Goal: Task Accomplishment & Management: Complete application form

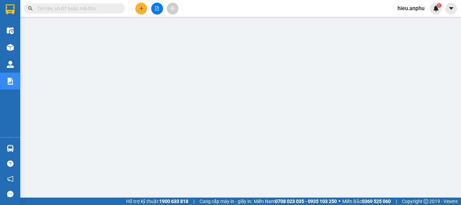
click at [156, 8] on icon "file-add" at bounding box center [157, 8] width 5 height 5
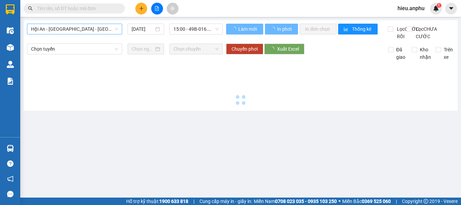
click at [61, 33] on span "Hội An - [GEOGRAPHIC_DATA] - [GEOGRAPHIC_DATA]" at bounding box center [74, 29] width 87 height 10
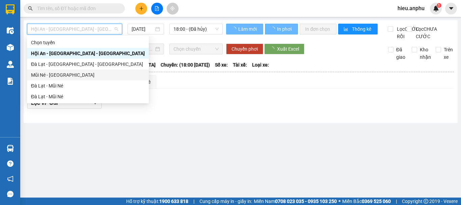
click at [50, 74] on div "Mũi Né - [GEOGRAPHIC_DATA]" at bounding box center [88, 74] width 114 height 7
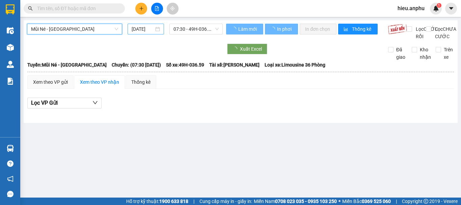
click at [139, 29] on input "[DATE]" at bounding box center [143, 28] width 22 height 7
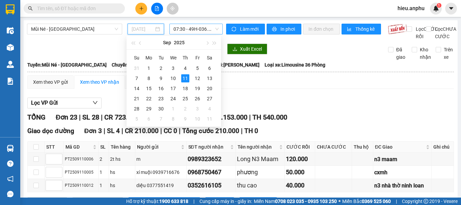
drag, startPoint x: 175, startPoint y: 79, endPoint x: 177, endPoint y: 33, distance: 45.6
click at [175, 78] on div "10" at bounding box center [173, 78] width 8 height 8
click at [181, 29] on span "07:30 - 49H-036.59" at bounding box center [195, 29] width 45 height 10
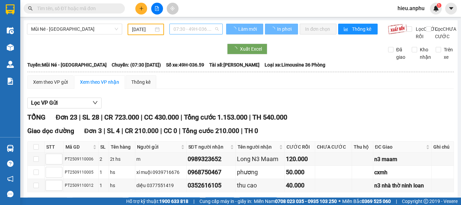
type input "[DATE]"
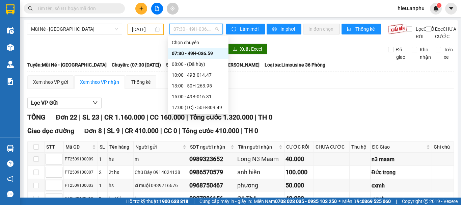
click at [180, 51] on div "07:30 - 49H-036.59" at bounding box center [198, 53] width 53 height 7
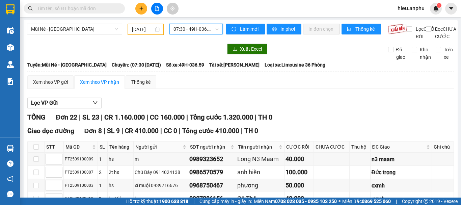
click at [178, 28] on span "07:30 - 49H-036.59" at bounding box center [195, 29] width 45 height 10
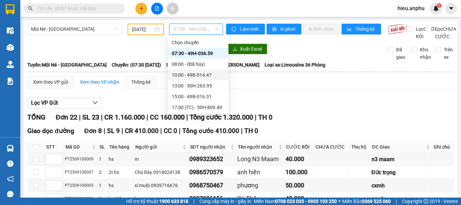
click at [181, 74] on div "10:00 - 49B-014.47" at bounding box center [198, 74] width 53 height 7
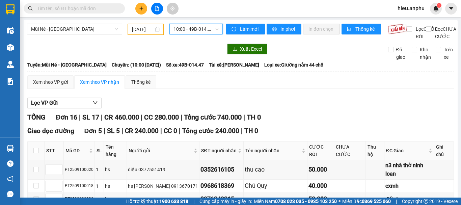
click at [178, 27] on span "10:00 - 49B-014.47" at bounding box center [195, 29] width 45 height 10
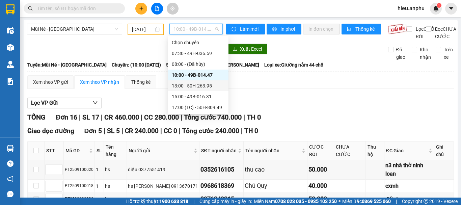
click at [184, 85] on div "13:00 - 50H-263.95" at bounding box center [198, 85] width 53 height 7
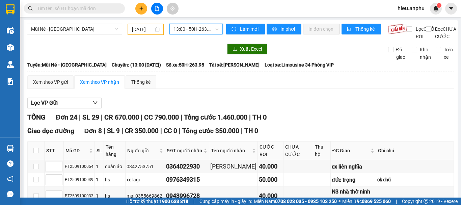
click at [180, 30] on span "13:00 - 50H-263.95" at bounding box center [195, 29] width 45 height 10
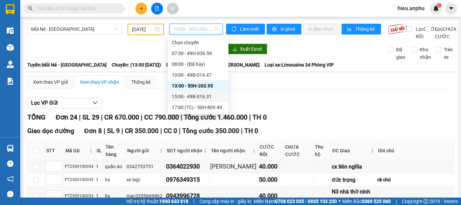
click at [177, 99] on div "15:00 - 49B-016.31" at bounding box center [198, 96] width 53 height 7
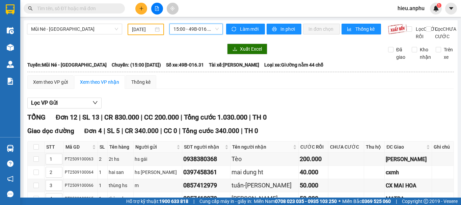
click at [192, 26] on span "15:00 - 49B-016.31" at bounding box center [195, 29] width 45 height 10
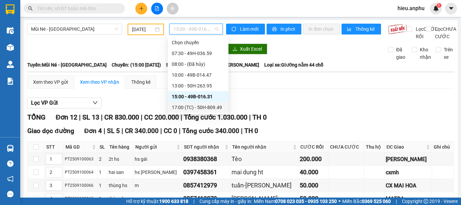
click at [178, 109] on div "17:00 (TC) - 50H-809.49" at bounding box center [198, 107] width 53 height 7
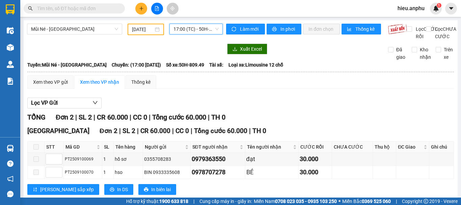
click at [181, 33] on span "17:00 (TC) - 50H-809.49" at bounding box center [195, 29] width 45 height 10
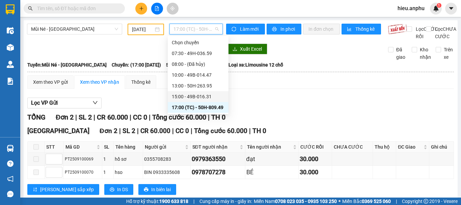
click at [178, 99] on div "15:00 - 49B-016.31" at bounding box center [198, 96] width 53 height 7
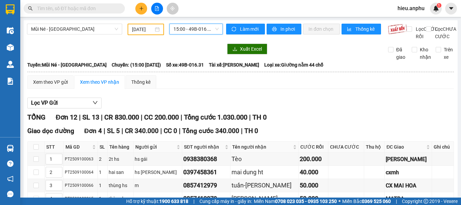
click at [184, 30] on span "15:00 - 49B-016.31" at bounding box center [195, 29] width 45 height 10
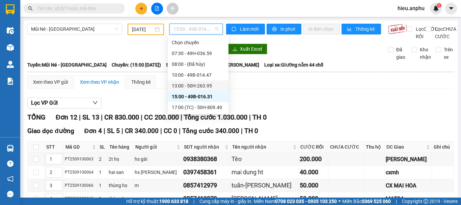
click at [175, 83] on div "13:00 - 50H-263.95" at bounding box center [198, 85] width 53 height 7
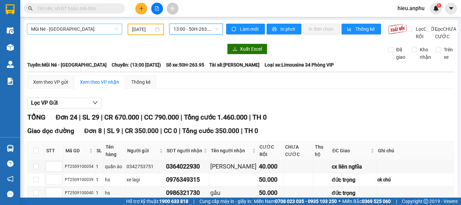
click at [63, 26] on span "Mũi Né - [GEOGRAPHIC_DATA]" at bounding box center [74, 29] width 87 height 10
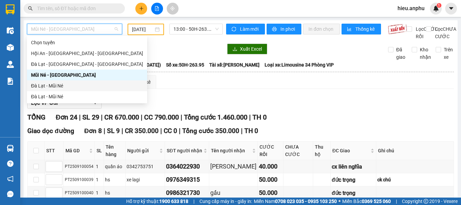
click at [50, 86] on div "Đà Lạt - Mũi Né" at bounding box center [87, 85] width 112 height 7
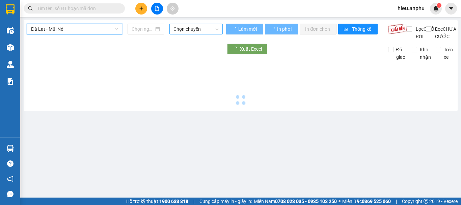
click at [174, 28] on span "Chọn chuyến" at bounding box center [195, 29] width 45 height 10
type input "[DATE]"
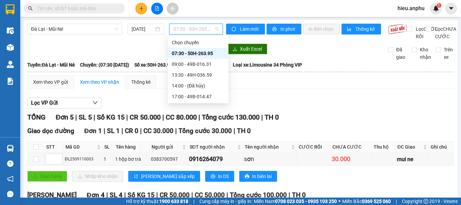
click at [182, 49] on div "07:30 - 50H-263.95" at bounding box center [198, 53] width 61 height 11
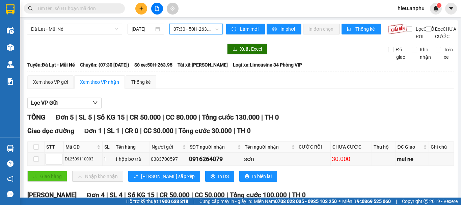
click at [195, 31] on span "07:30 - 50H-263.95" at bounding box center [195, 29] width 45 height 10
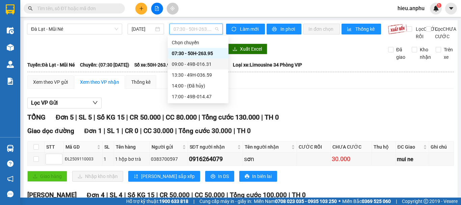
click at [185, 63] on div "09:00 - 49B-016.31" at bounding box center [198, 63] width 53 height 7
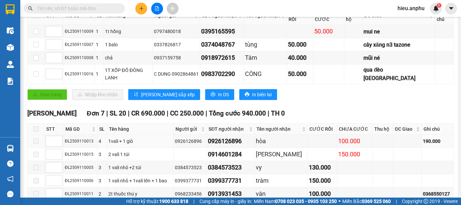
scroll to position [193, 0]
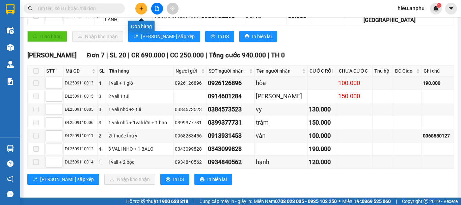
click at [142, 10] on icon "plus" at bounding box center [141, 8] width 5 height 5
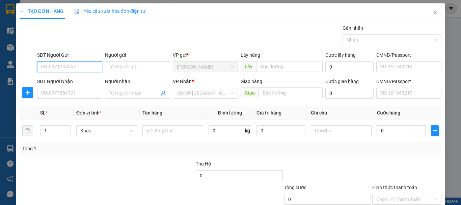
click at [73, 66] on input "SĐT Người Gửi" at bounding box center [69, 66] width 65 height 11
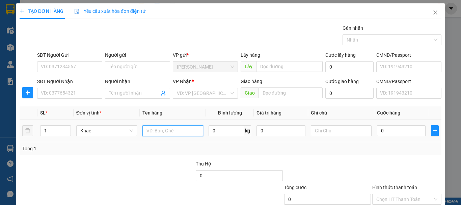
click at [181, 135] on input "text" at bounding box center [172, 130] width 61 height 11
type input "thùng lọ thuốc"
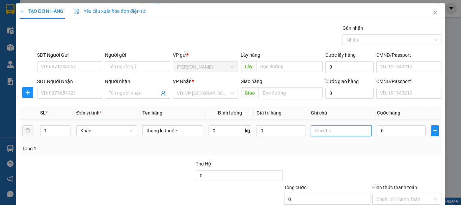
click at [343, 134] on input "text" at bounding box center [341, 130] width 61 height 11
type input "tránh nước"
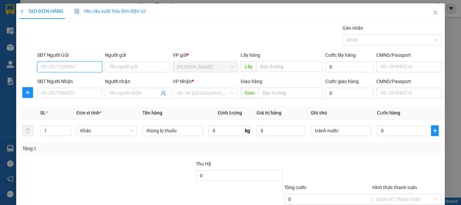
click at [62, 69] on input "SĐT Người Gửi" at bounding box center [69, 66] width 65 height 11
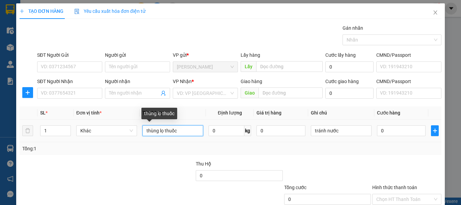
click at [159, 131] on input "thùng lọ thuốc" at bounding box center [172, 130] width 61 height 11
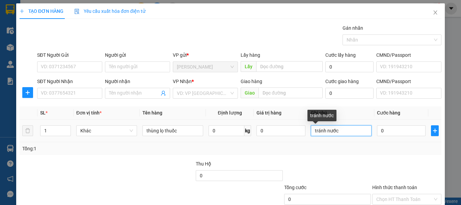
click at [341, 132] on input "tránh nước" at bounding box center [341, 130] width 61 height 11
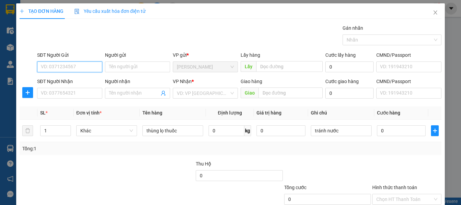
click at [59, 62] on input "SĐT Người Gửi" at bounding box center [69, 66] width 65 height 11
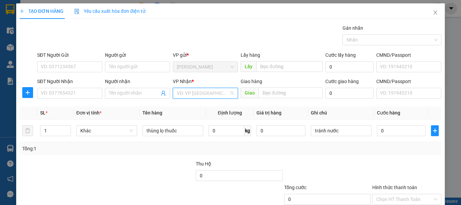
click at [187, 88] on input "search" at bounding box center [203, 93] width 52 height 10
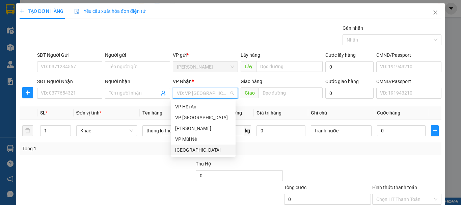
click at [181, 150] on div "[GEOGRAPHIC_DATA]" at bounding box center [203, 149] width 56 height 7
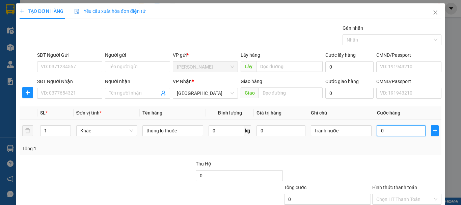
click at [396, 133] on input "0" at bounding box center [401, 130] width 49 height 11
type input "4"
type input "40"
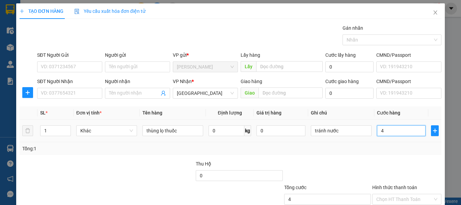
type input "40"
type input "40.000"
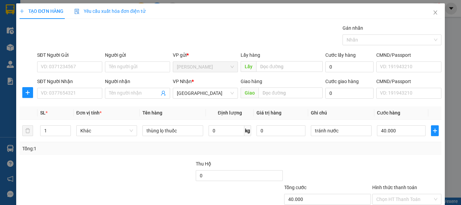
click at [370, 146] on div "Tổng: 1" at bounding box center [230, 148] width 417 height 7
click at [188, 124] on td "thùng lọ thuốc" at bounding box center [173, 130] width 66 height 23
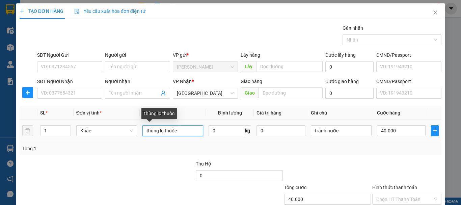
click at [189, 128] on input "thùng lọ thuốc" at bounding box center [172, 130] width 61 height 11
click at [187, 131] on input "thùng lọ thuốc" at bounding box center [172, 130] width 61 height 11
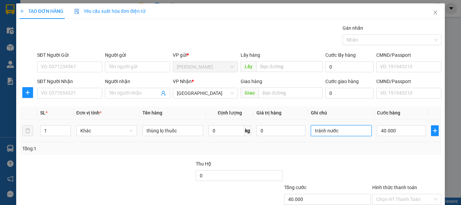
click at [311, 130] on input "tránh nước" at bounding box center [341, 130] width 61 height 11
type input "đã kiểm - tránh nước"
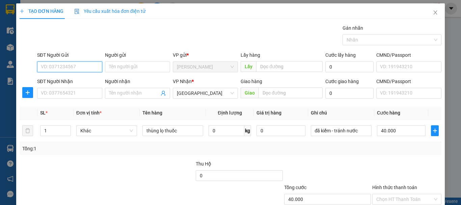
click at [59, 65] on input "SĐT Người Gửi" at bounding box center [69, 66] width 65 height 11
type input "0976919151"
click at [61, 81] on div "0976919151 - lam" at bounding box center [69, 80] width 56 height 7
type input "lam"
type input "0976919151"
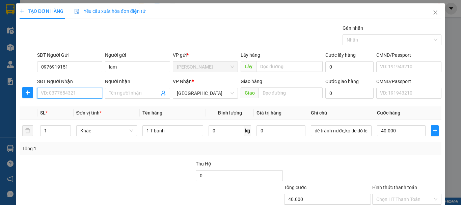
click at [76, 96] on input "SĐT Người Nhận" at bounding box center [69, 93] width 65 height 11
click at [73, 92] on input "SĐT Người Nhận" at bounding box center [69, 93] width 65 height 11
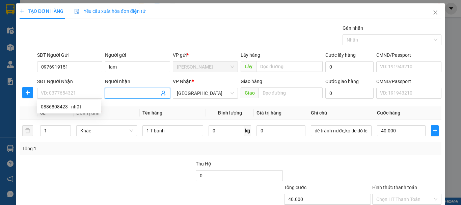
click at [139, 93] on input "Người nhận" at bounding box center [134, 92] width 50 height 7
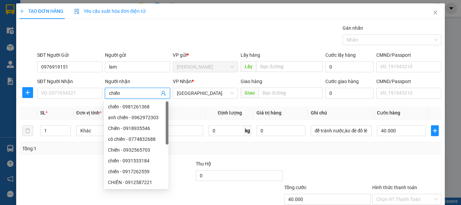
drag, startPoint x: 117, startPoint y: 97, endPoint x: 41, endPoint y: 85, distance: 77.8
click at [41, 85] on div "SĐT Người Nhận VD: 0377654321 Người nhận chiến VP Nhận * Đà Lạt Giao hàng Giao …" at bounding box center [239, 90] width 407 height 24
type input "n"
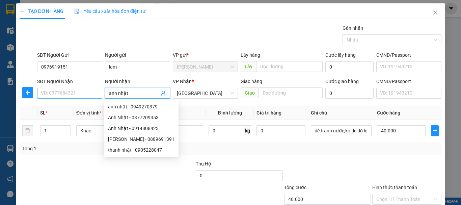
type input "anh nhật"
click at [63, 93] on input "SĐT Người Nhận" at bounding box center [69, 93] width 65 height 11
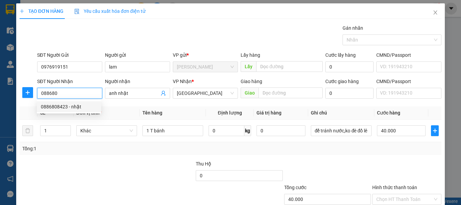
click at [75, 104] on div "0886808423 - nhật" at bounding box center [69, 106] width 56 height 7
type input "0886808423"
type input "nhật"
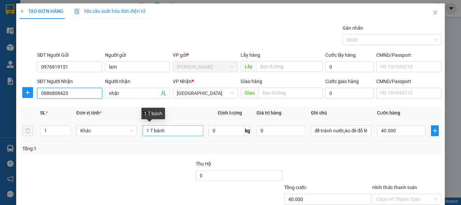
type input "0886808423"
click at [171, 131] on input "1 T bánh" at bounding box center [172, 130] width 61 height 11
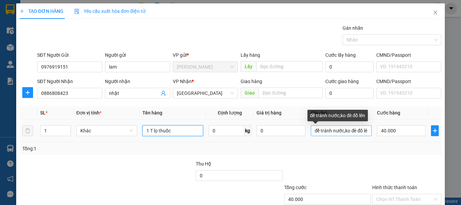
type input "1 T lọ thuốc"
drag, startPoint x: 311, startPoint y: 130, endPoint x: 365, endPoint y: 130, distance: 53.7
click at [365, 130] on input "để tránh nước,ko đè đồ lên" at bounding box center [341, 130] width 61 height 11
click at [340, 130] on input "để tránh nước,ko đè đồ lên" at bounding box center [341, 130] width 61 height 11
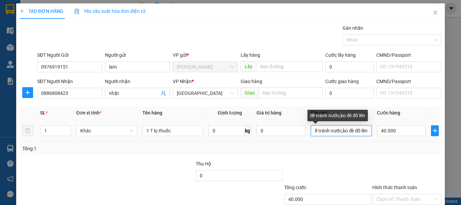
click at [335, 132] on input "để tránh nước,ko đè đồ lên" at bounding box center [341, 130] width 61 height 11
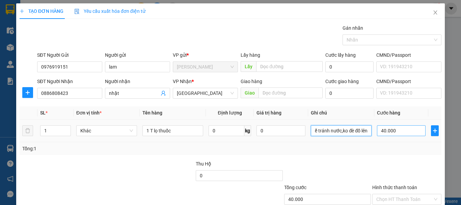
drag, startPoint x: 337, startPoint y: 131, endPoint x: 377, endPoint y: 132, distance: 39.5
click at [377, 132] on tr "1 Khác 1 T lọ thuốc 0 kg 0 để tránh nước,ko đè đồ lên 40.000" at bounding box center [231, 130] width 422 height 23
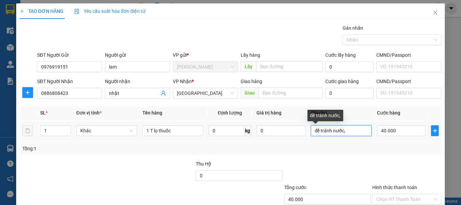
click at [349, 129] on input "để tránh nước," at bounding box center [341, 130] width 61 height 11
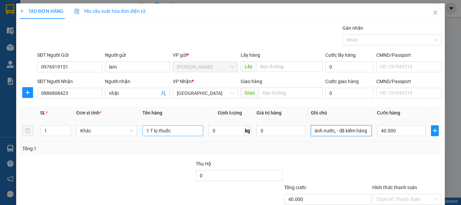
type input "để tránh nước, - đã kiểm hàng"
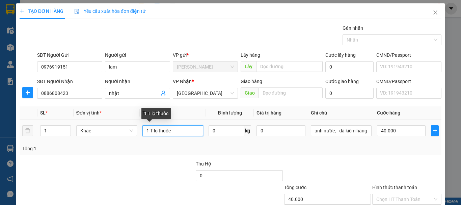
drag, startPoint x: 177, startPoint y: 132, endPoint x: 171, endPoint y: 133, distance: 6.0
click at [176, 132] on input "1 T lọ thuốc" at bounding box center [172, 130] width 61 height 11
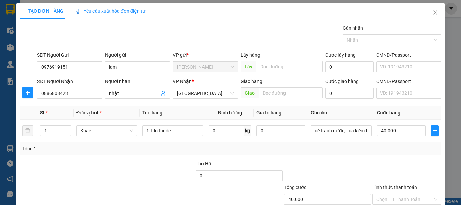
click at [385, 148] on div "Tổng: 1" at bounding box center [230, 148] width 417 height 7
click at [151, 130] on input "1 T lọ thuốc" at bounding box center [172, 130] width 61 height 11
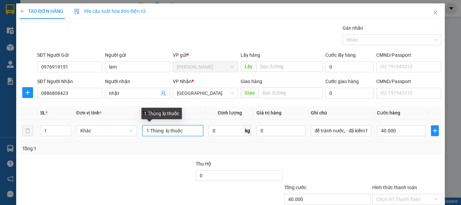
click at [193, 131] on input "1 Thùng lọ thuốc" at bounding box center [172, 130] width 61 height 11
type input "1 Thùng lọ thuốc"
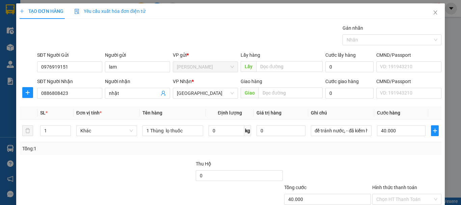
drag, startPoint x: 343, startPoint y: 162, endPoint x: 377, endPoint y: 154, distance: 35.9
click at [343, 162] on div at bounding box center [328, 172] width 88 height 24
click at [374, 156] on div "Transit Pickup Surcharge Ids Transit Deliver Surcharge Ids Transit Deliver Surc…" at bounding box center [231, 130] width 422 height 212
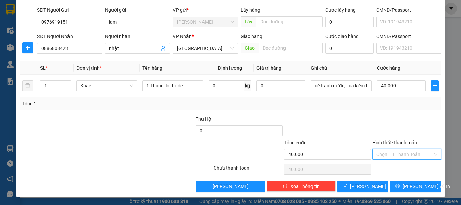
click at [394, 150] on input "Hình thức thanh toán" at bounding box center [404, 154] width 56 height 10
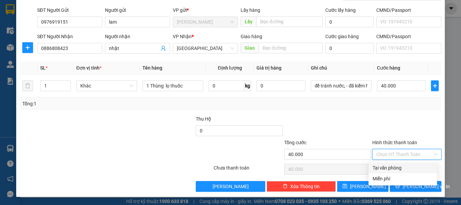
click at [391, 164] on div "Tại văn phòng" at bounding box center [403, 167] width 60 height 7
type input "0"
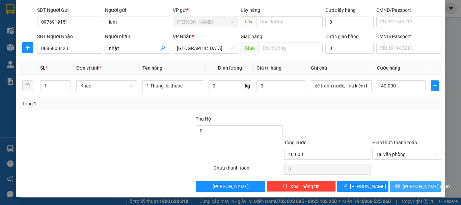
click at [407, 188] on span "[PERSON_NAME] và In" at bounding box center [426, 186] width 47 height 7
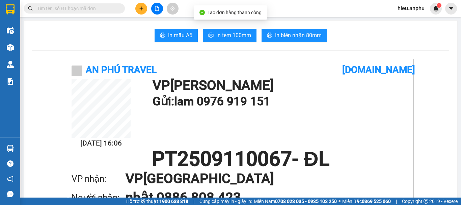
click at [171, 38] on span "In mẫu A5" at bounding box center [180, 35] width 24 height 8
click at [375, 30] on div "In mẫu A5 In tem 100mm In biên nhận 80mm" at bounding box center [240, 36] width 417 height 14
click at [412, 38] on div "In mẫu A5 In tem 100mm In biên nhận 80mm" at bounding box center [240, 36] width 417 height 14
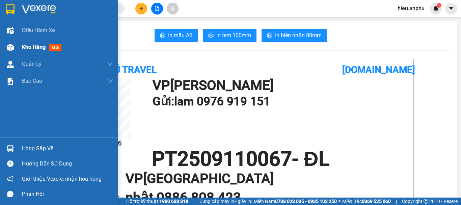
click at [24, 46] on span "Kho hàng" at bounding box center [34, 47] width 24 height 6
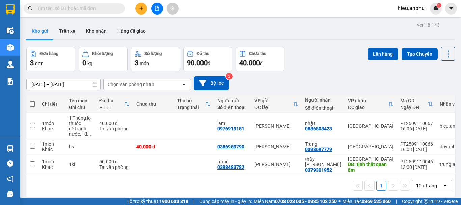
click at [33, 104] on span at bounding box center [32, 103] width 5 height 5
click at [32, 101] on input "checkbox" at bounding box center [32, 101] width 0 height 0
checkbox input "true"
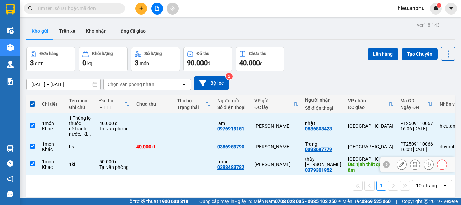
click at [33, 164] on input "checkbox" at bounding box center [32, 163] width 5 height 5
checkbox input "false"
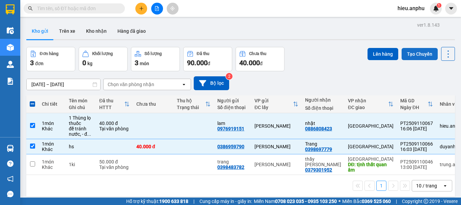
click at [408, 53] on button "Tạo Chuyến" at bounding box center [420, 54] width 36 height 12
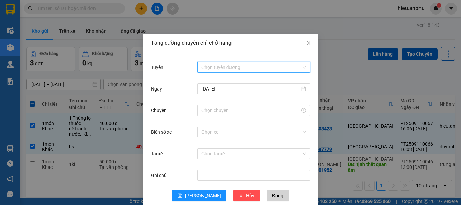
click at [220, 65] on input "Tuyến" at bounding box center [252, 67] width 100 height 10
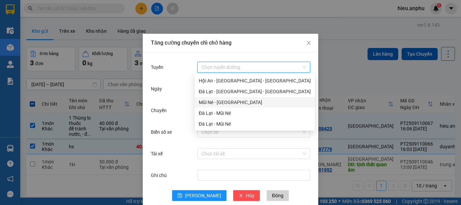
click at [220, 103] on div "Mũi Né - [GEOGRAPHIC_DATA]" at bounding box center [255, 102] width 112 height 7
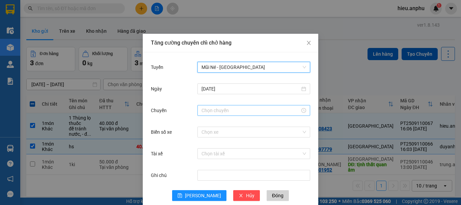
click at [215, 111] on input "Chuyến" at bounding box center [251, 110] width 99 height 7
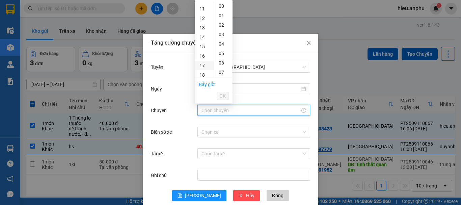
scroll to position [135, 0]
click at [202, 30] on div "17" at bounding box center [204, 31] width 19 height 9
type input "17:00"
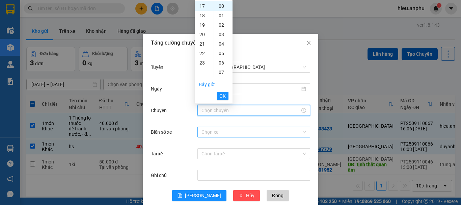
click at [225, 129] on input "Biển số xe" at bounding box center [252, 132] width 100 height 10
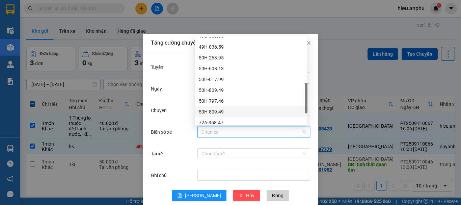
scroll to position [216, 0]
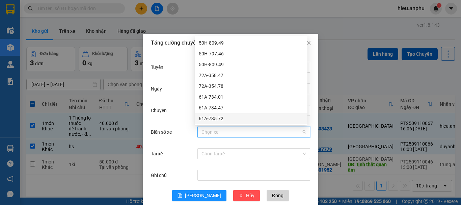
click at [212, 118] on div "61A-735.72" at bounding box center [251, 118] width 105 height 7
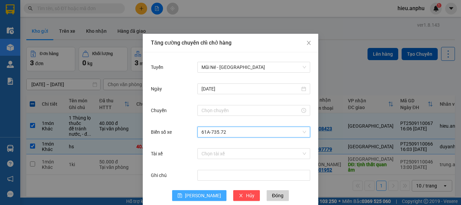
click at [194, 196] on button "[PERSON_NAME]" at bounding box center [199, 195] width 54 height 11
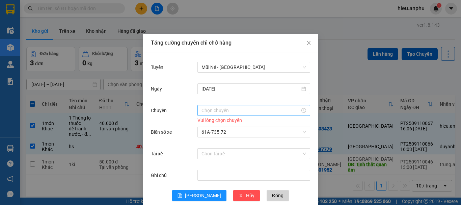
click at [207, 107] on input "Chuyến" at bounding box center [251, 110] width 99 height 7
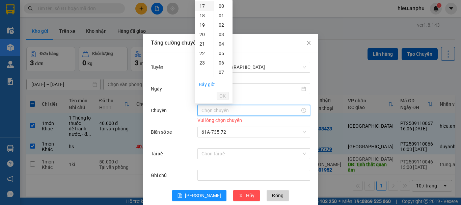
click at [202, 5] on div "17" at bounding box center [204, 5] width 19 height 9
type input "17:00"
click at [222, 95] on span "OK" at bounding box center [222, 95] width 6 height 7
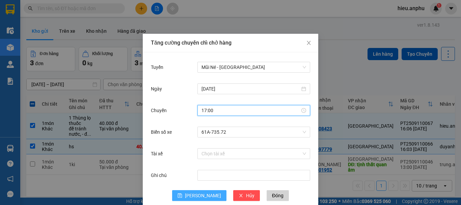
click at [202, 197] on span "[PERSON_NAME]" at bounding box center [203, 195] width 36 height 7
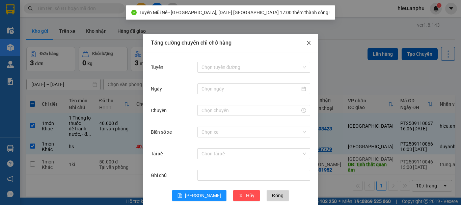
click at [307, 42] on icon "close" at bounding box center [309, 43] width 4 height 4
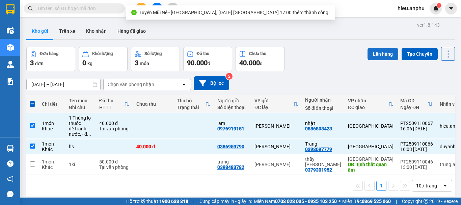
click at [377, 50] on button "Lên hàng" at bounding box center [383, 54] width 31 height 12
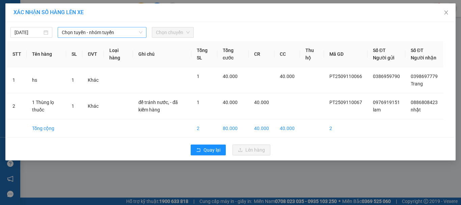
click at [87, 34] on span "Chọn tuyến - nhóm tuyến" at bounding box center [102, 32] width 81 height 10
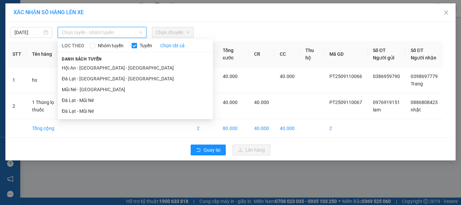
drag, startPoint x: 79, startPoint y: 90, endPoint x: 137, endPoint y: 51, distance: 69.6
click at [80, 89] on li "Mũi Né - [GEOGRAPHIC_DATA]" at bounding box center [135, 89] width 155 height 11
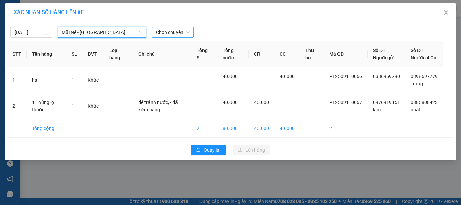
click at [160, 34] on span "Chọn chuyến" at bounding box center [173, 32] width 34 height 10
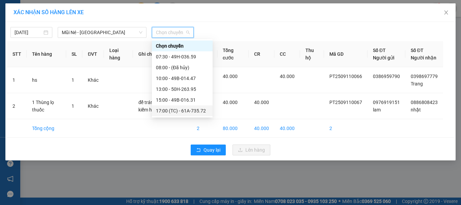
click at [177, 109] on div "17:00 (TC) - 61A-735.72" at bounding box center [182, 110] width 53 height 7
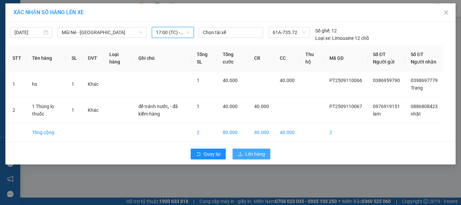
click at [258, 158] on span "Lên hàng" at bounding box center [255, 153] width 20 height 7
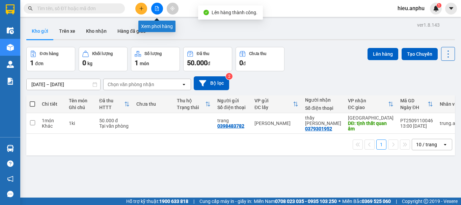
click at [156, 9] on icon "file-add" at bounding box center [157, 8] width 5 height 5
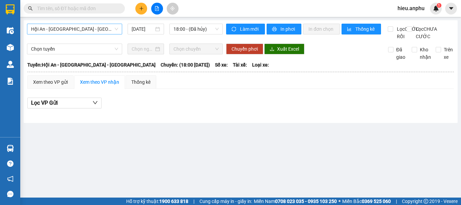
click at [56, 29] on span "Hội An - [GEOGRAPHIC_DATA] - [GEOGRAPHIC_DATA]" at bounding box center [74, 29] width 87 height 10
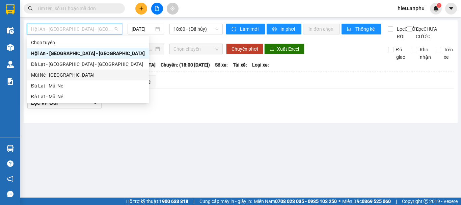
click at [47, 72] on div "Mũi Né - [GEOGRAPHIC_DATA]" at bounding box center [88, 74] width 114 height 7
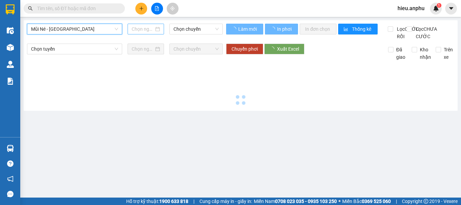
type input "[DATE]"
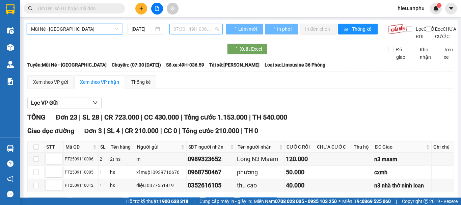
click at [191, 28] on span "07:30 - 49H-036.59" at bounding box center [195, 29] width 45 height 10
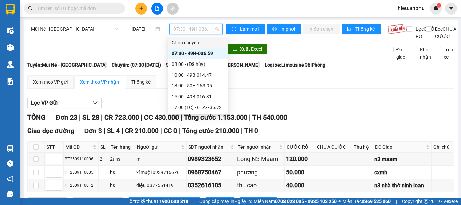
click at [342, 54] on div "Xuất Excel" at bounding box center [302, 49] width 152 height 11
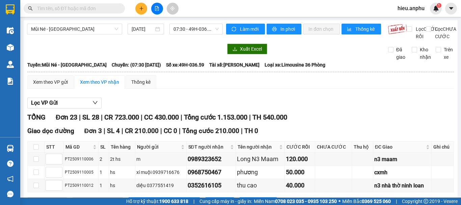
click at [72, 7] on input "text" at bounding box center [77, 8] width 80 height 7
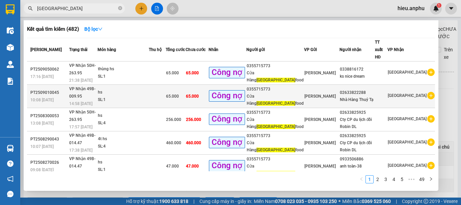
type input "[GEOGRAPHIC_DATA]"
click at [355, 96] on div "Nhà Hàng Thuỷ Tạ" at bounding box center [357, 99] width 35 height 7
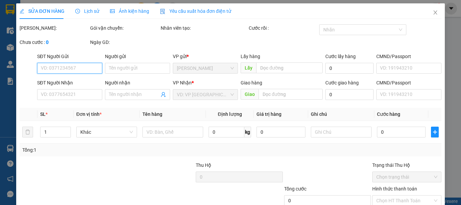
type input "0355715773"
type input "Cửa Hàng Hải Nam food"
type input "02633822288"
type input "Nhà Hàng Thuỷ Tạ"
type input "65.000"
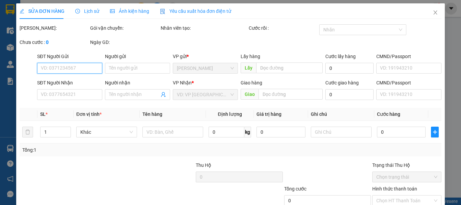
type input "65.000"
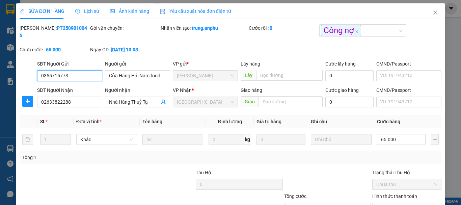
scroll to position [47, 0]
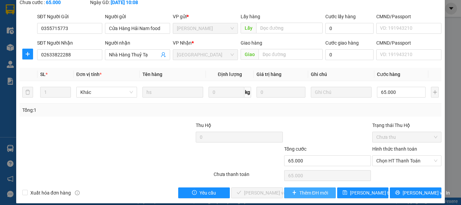
click at [318, 189] on span "Thêm ĐH mới" at bounding box center [313, 192] width 29 height 7
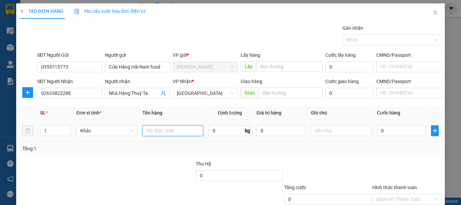
click at [159, 129] on input "text" at bounding box center [172, 130] width 61 height 11
type input "thùng hs"
click at [388, 131] on input "0" at bounding box center [401, 130] width 49 height 11
type input "1"
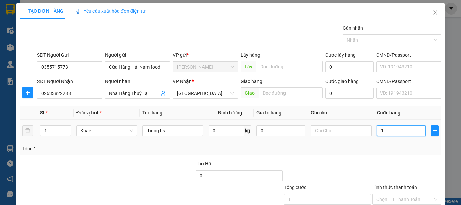
type input "1"
type input "11"
type input "115"
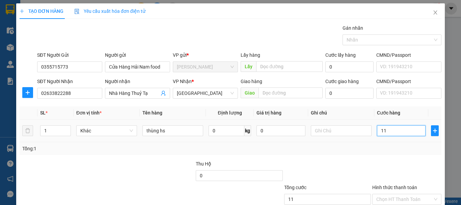
type input "115"
type input "115.000"
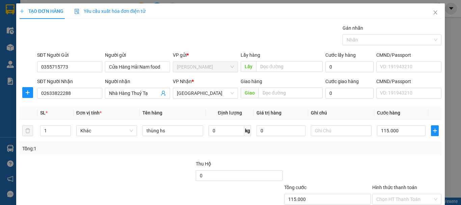
click at [364, 32] on div "Gán nhãn" at bounding box center [392, 29] width 99 height 10
click at [359, 43] on div at bounding box center [388, 40] width 89 height 8
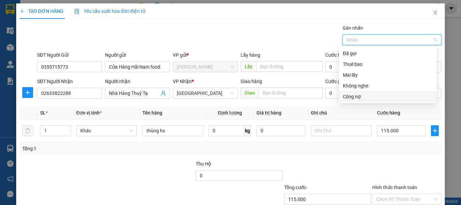
click at [347, 98] on div "Công nợ" at bounding box center [388, 96] width 90 height 7
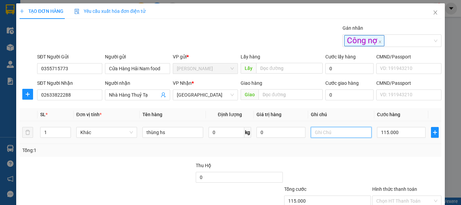
click at [324, 130] on input "text" at bounding box center [341, 132] width 61 height 11
type input "giao : 01 yersin - f1"
click at [135, 151] on div "Tổng: 1" at bounding box center [100, 149] width 156 height 7
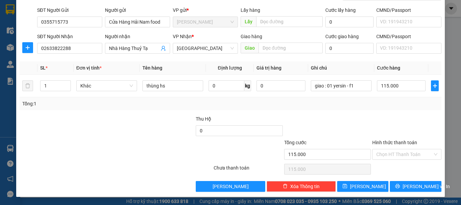
click at [344, 118] on div at bounding box center [328, 127] width 88 height 24
drag, startPoint x: 419, startPoint y: 186, endPoint x: 412, endPoint y: 181, distance: 8.4
click at [419, 186] on span "[PERSON_NAME] và In" at bounding box center [426, 186] width 47 height 7
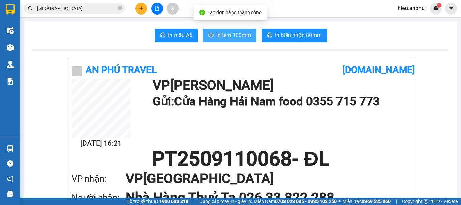
click at [236, 36] on span "In tem 100mm" at bounding box center [233, 35] width 35 height 8
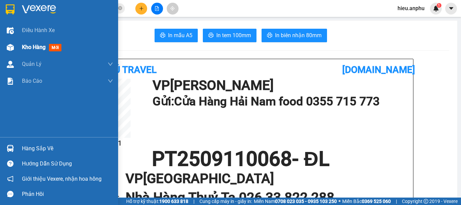
click at [22, 49] on div "Kho hàng mới" at bounding box center [59, 47] width 118 height 17
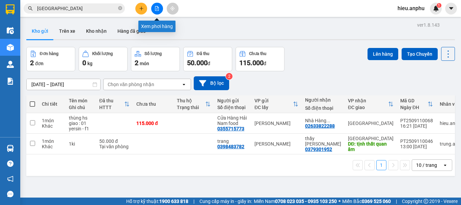
click at [157, 8] on icon "file-add" at bounding box center [157, 8] width 5 height 5
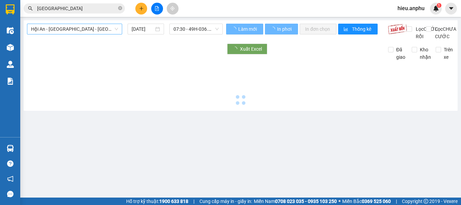
click at [69, 25] on span "Hội An - [GEOGRAPHIC_DATA] - [GEOGRAPHIC_DATA]" at bounding box center [74, 29] width 87 height 10
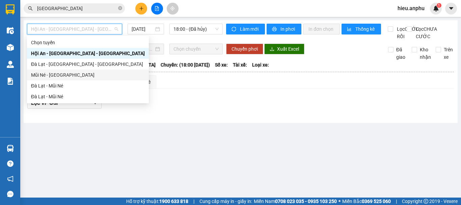
click at [51, 74] on div "Mũi Né - [GEOGRAPHIC_DATA]" at bounding box center [88, 74] width 114 height 7
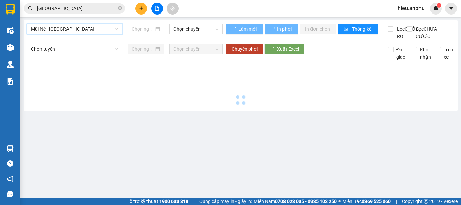
type input "[DATE]"
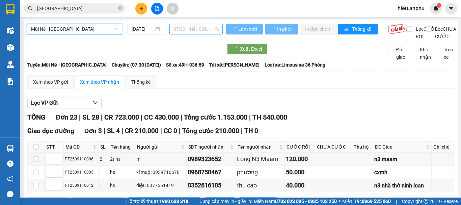
click at [184, 29] on span "07:30 - 49H-036.59" at bounding box center [195, 29] width 45 height 10
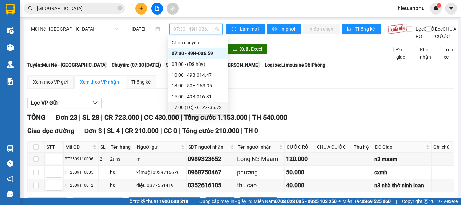
click at [184, 109] on div "17:00 (TC) - 61A-735.72" at bounding box center [198, 107] width 53 height 7
